Goal: Navigation & Orientation: Find specific page/section

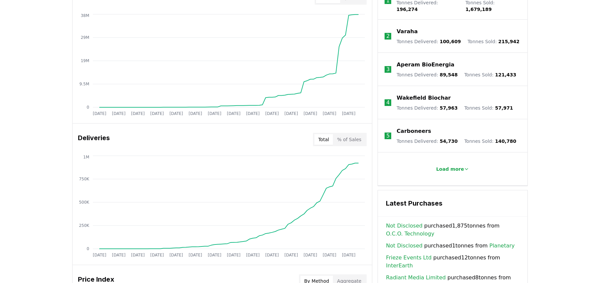
scroll to position [289, 0]
click at [419, 128] on p "Carboneers" at bounding box center [413, 132] width 34 height 8
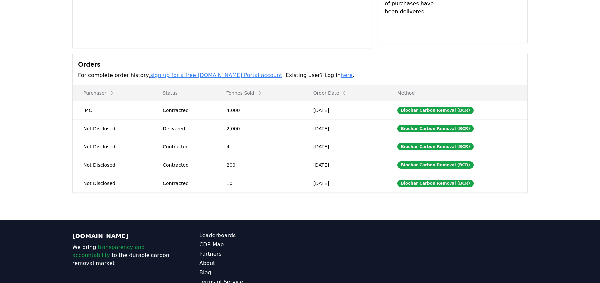
scroll to position [144, 0]
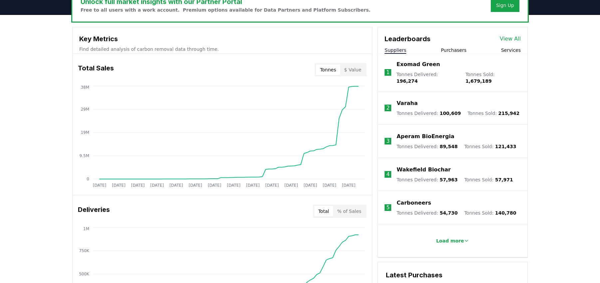
scroll to position [216, 0]
